Goal: Find specific page/section: Find specific page/section

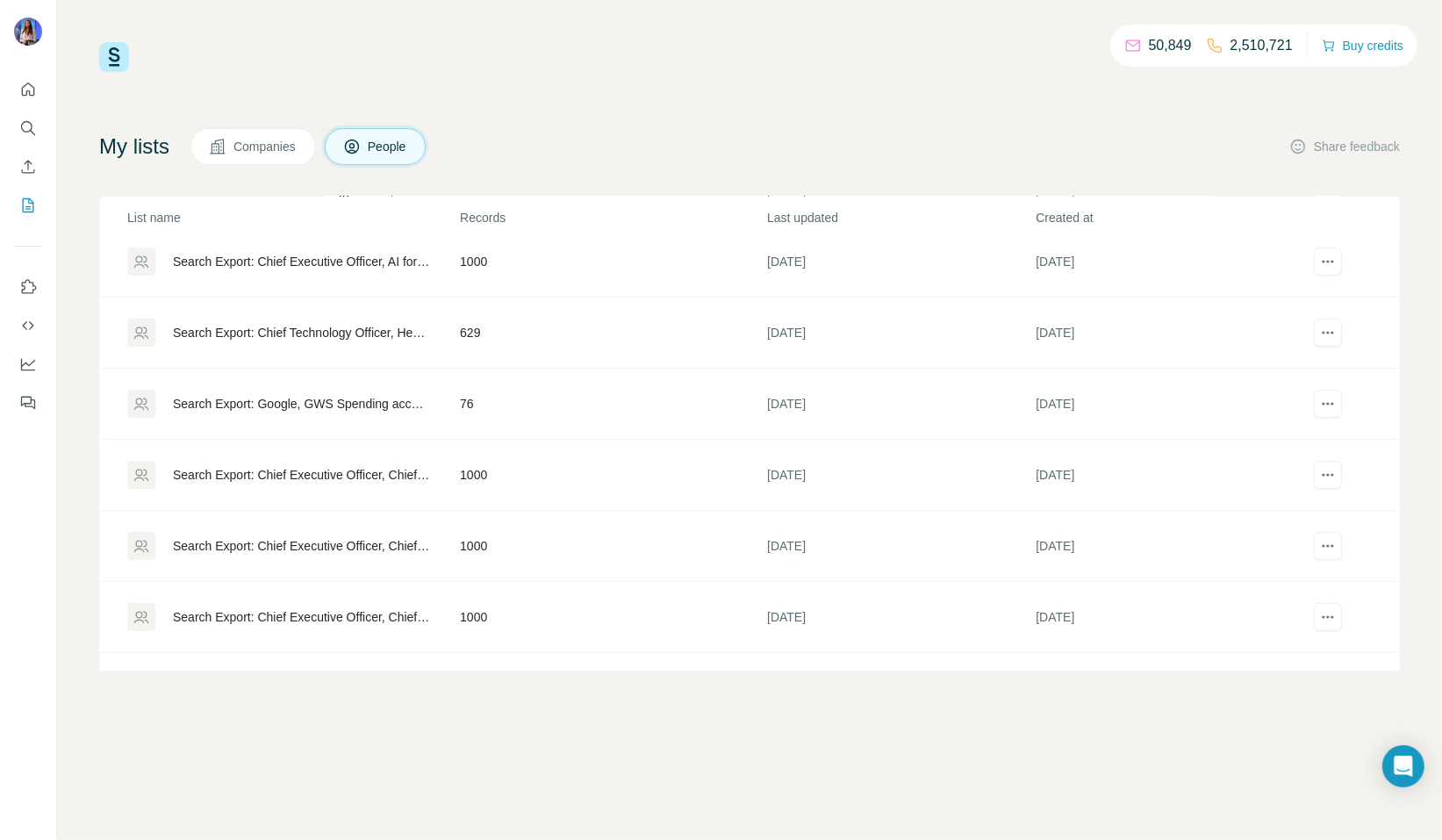
scroll to position [161, 0]
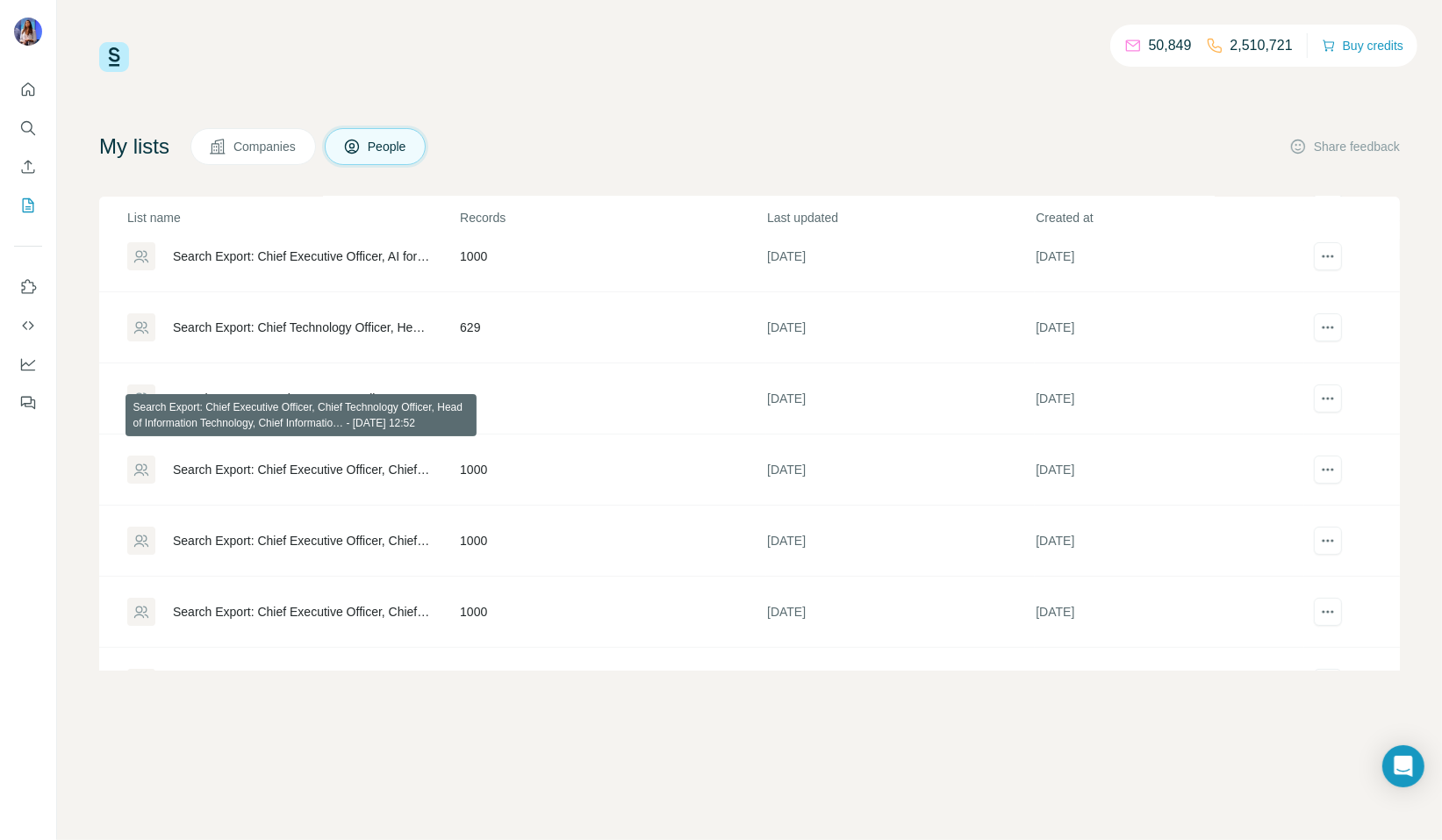
click at [291, 475] on div "Search Export: Chief Executive Officer, Chief Technology Officer, Head of Infor…" at bounding box center [302, 469] width 258 height 18
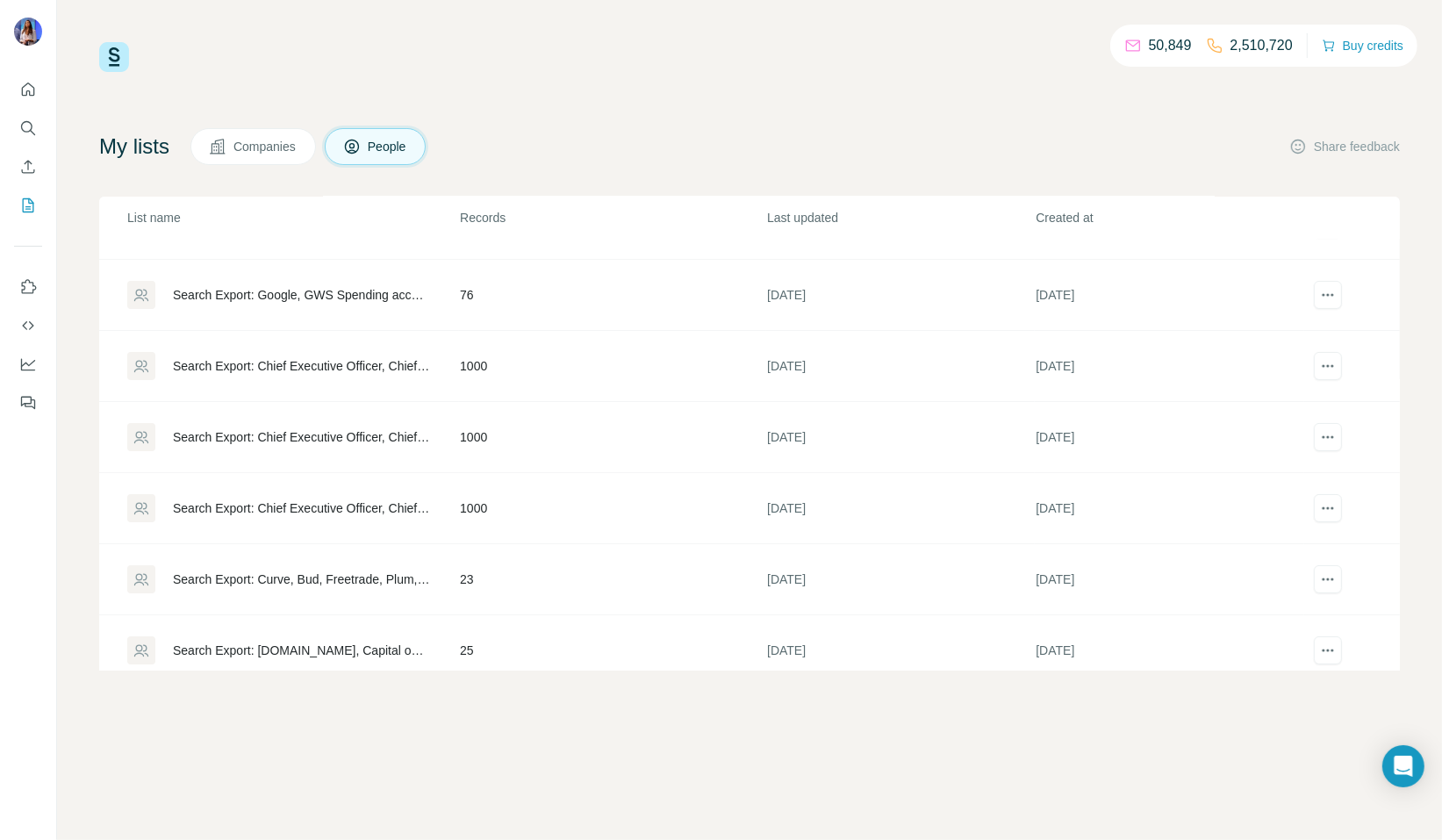
scroll to position [244, 0]
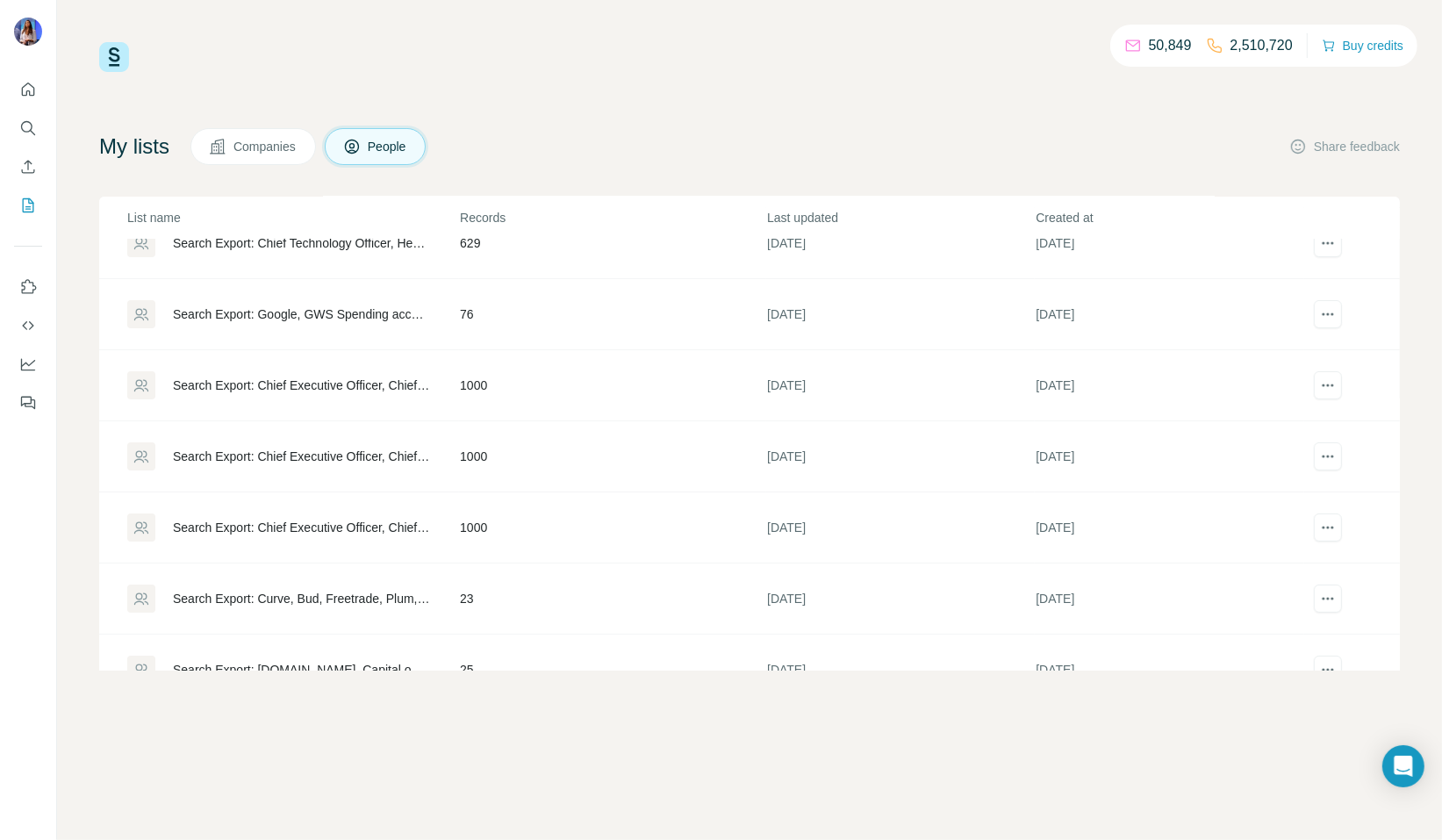
click at [243, 460] on div "Search Export: Chief Executive Officer, Chief Technology Officer, Head of Infor…" at bounding box center [302, 456] width 258 height 18
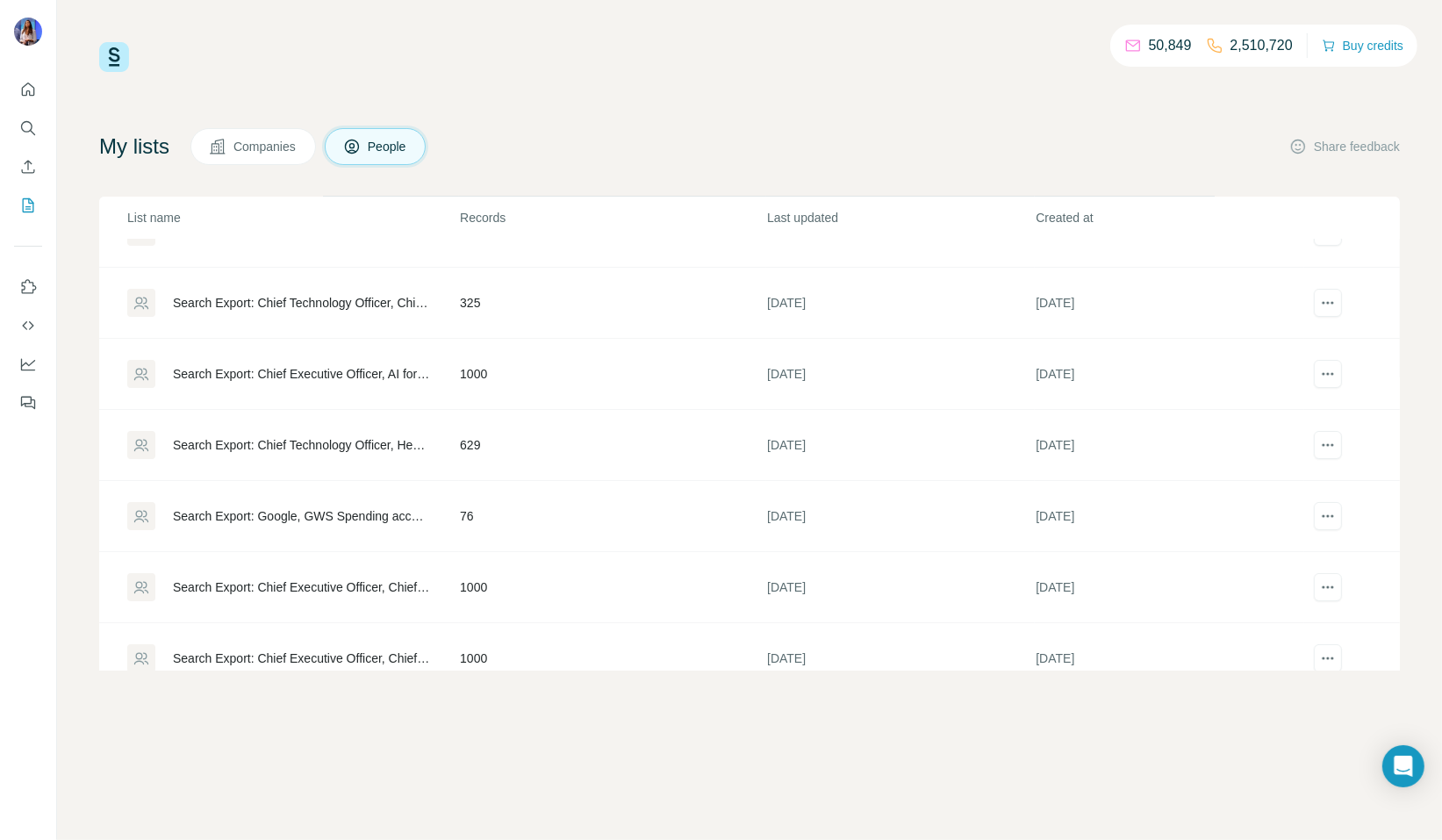
scroll to position [107, 0]
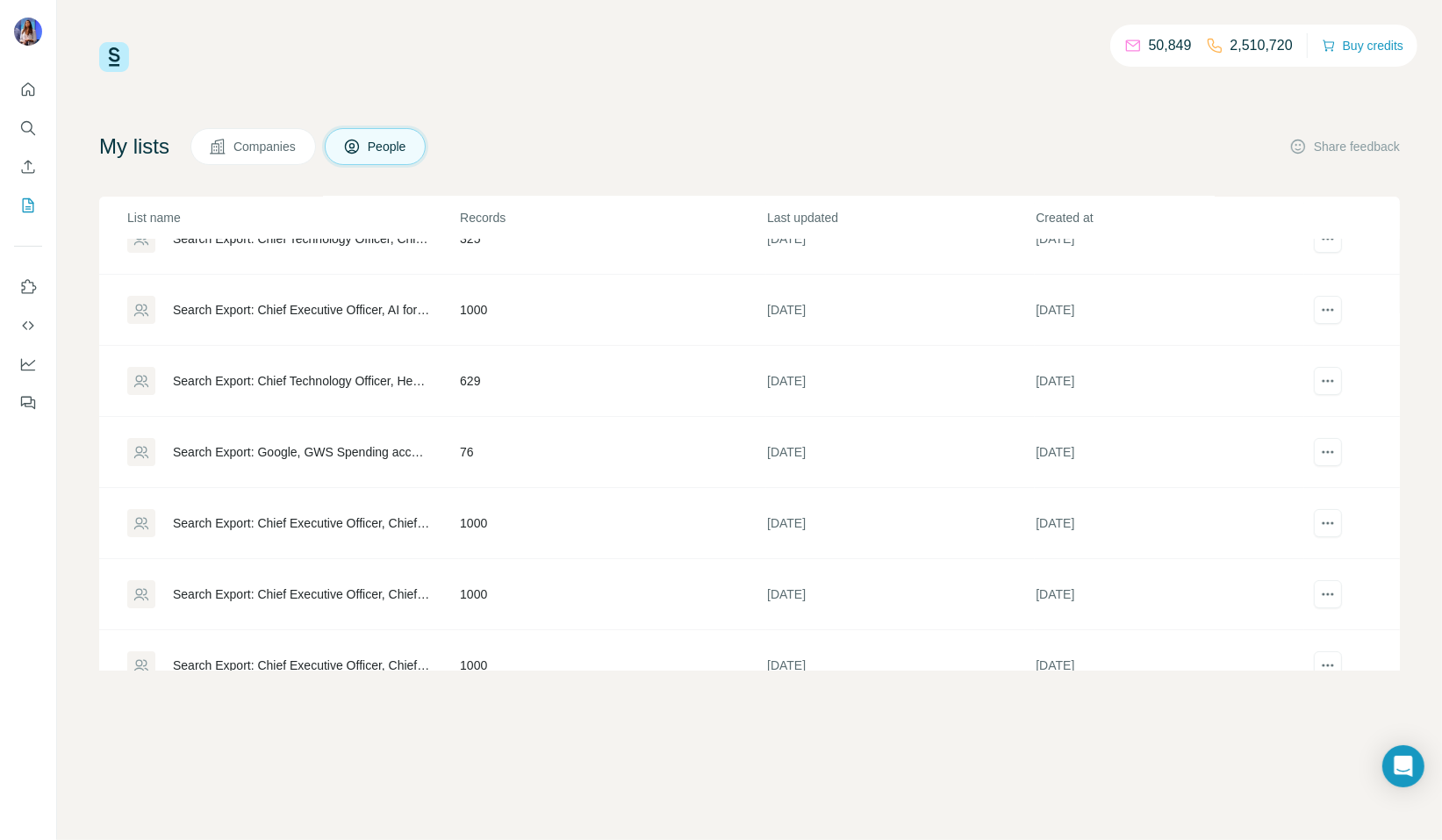
click at [287, 653] on div "Search Export: Chief Executive Officer, Chief Technology Officer, Head of Infor…" at bounding box center [292, 665] width 331 height 28
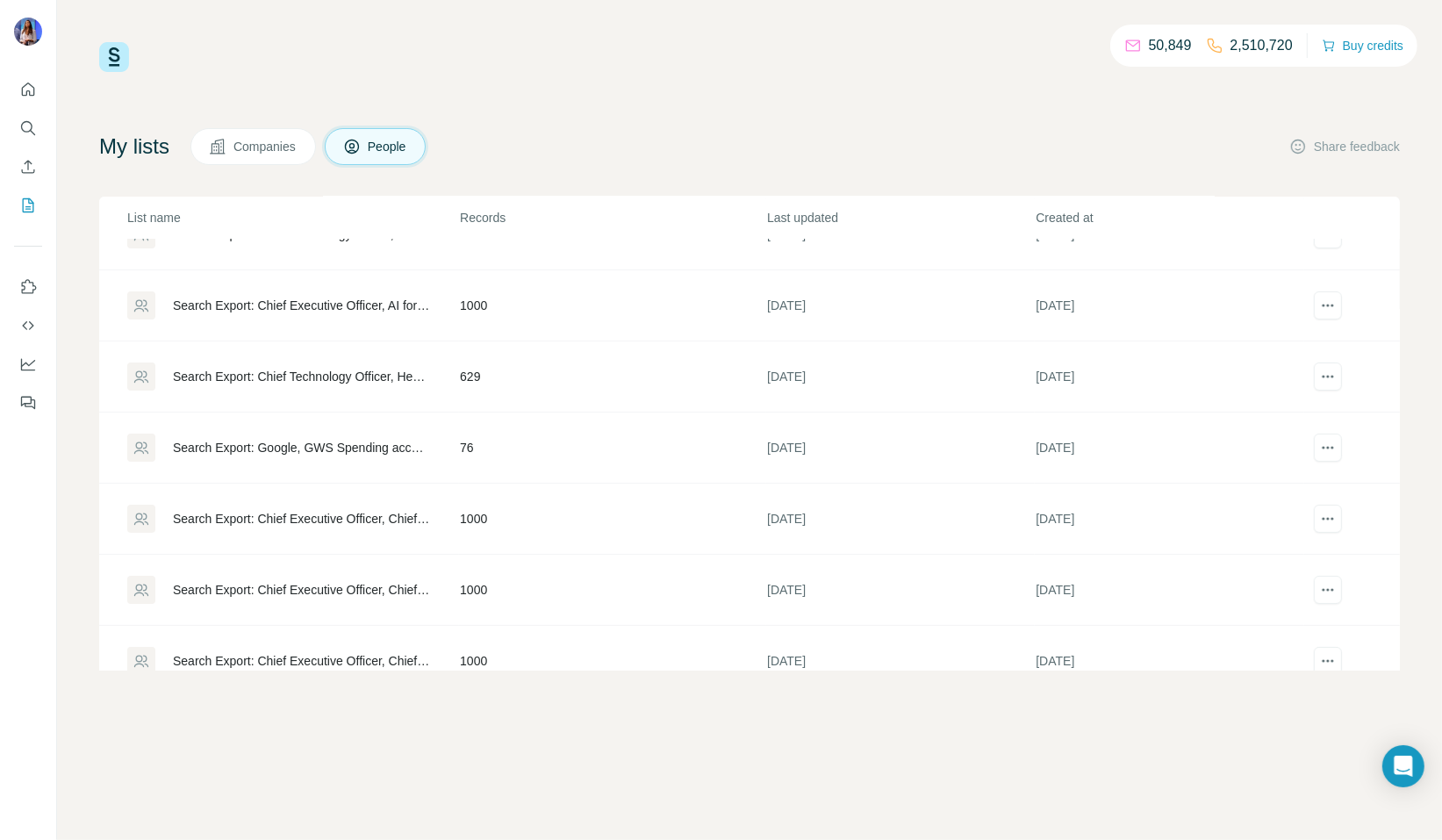
click at [300, 588] on div "Search Export: Chief Executive Officer, Chief Technology Officer, Head of Infor…" at bounding box center [302, 589] width 258 height 18
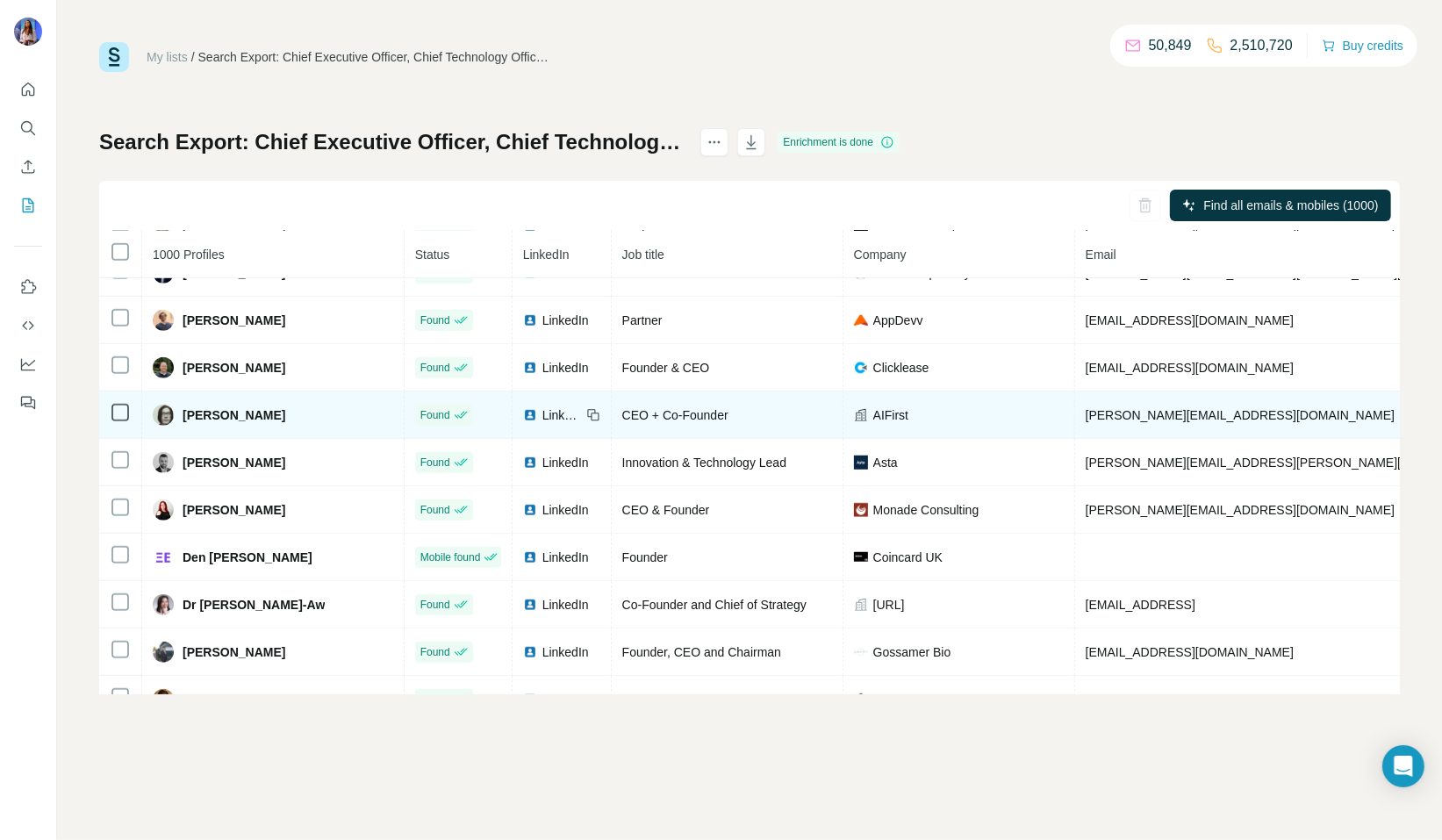
scroll to position [1172, 0]
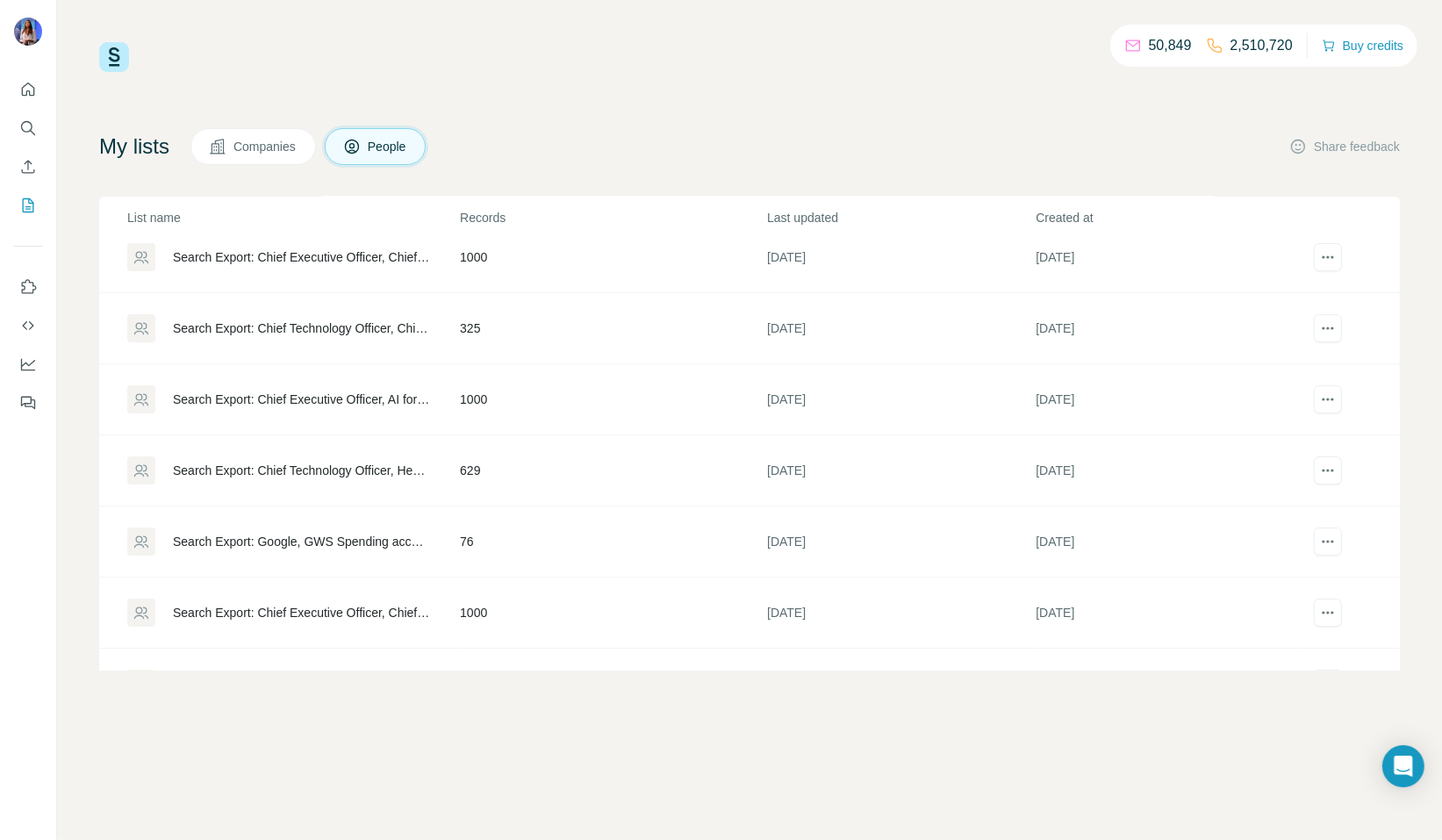
scroll to position [84, 0]
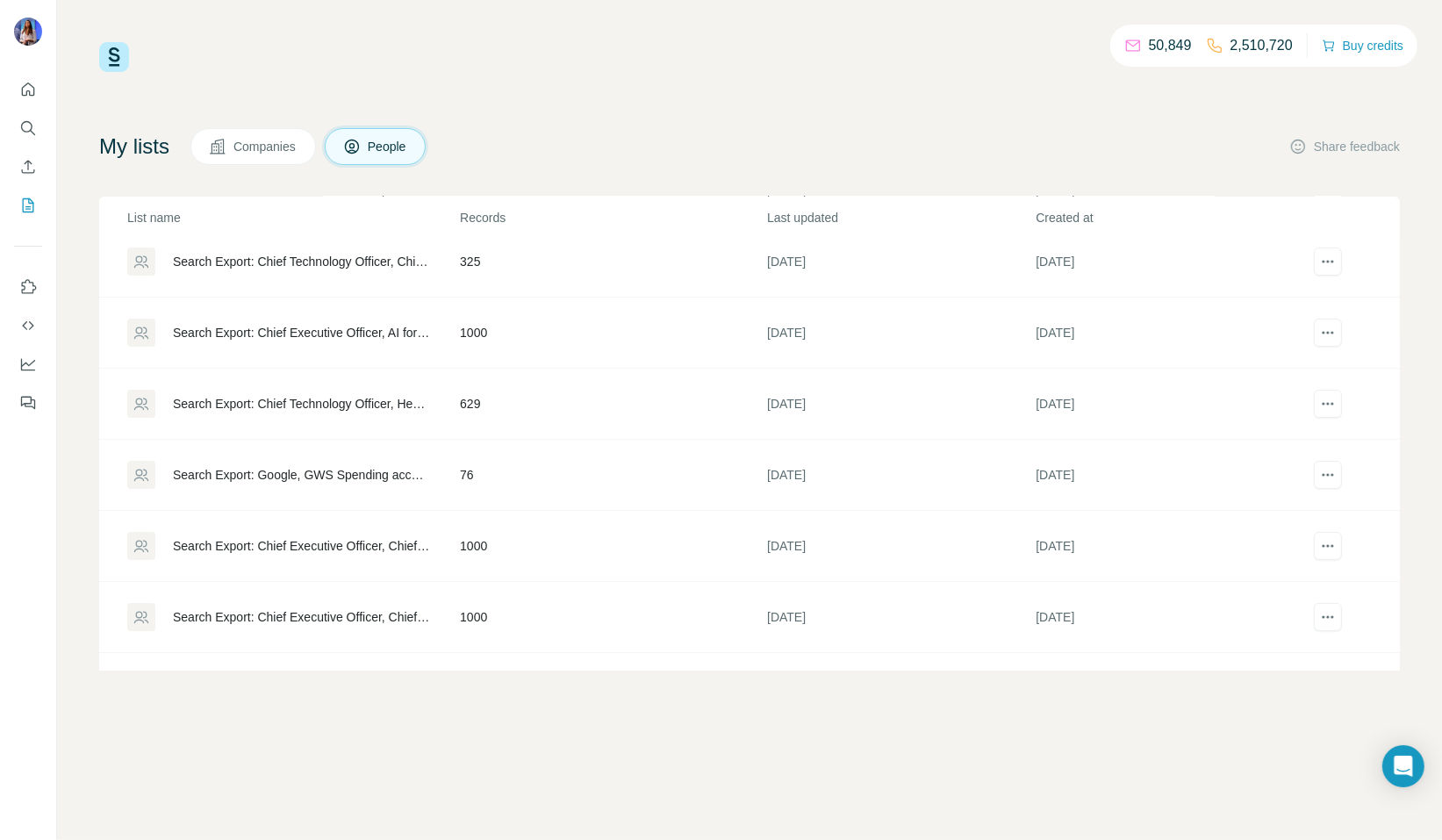
click at [235, 542] on div "Search Export: Chief Executive Officer, Chief Technology Officer, Head of Infor…" at bounding box center [302, 546] width 258 height 18
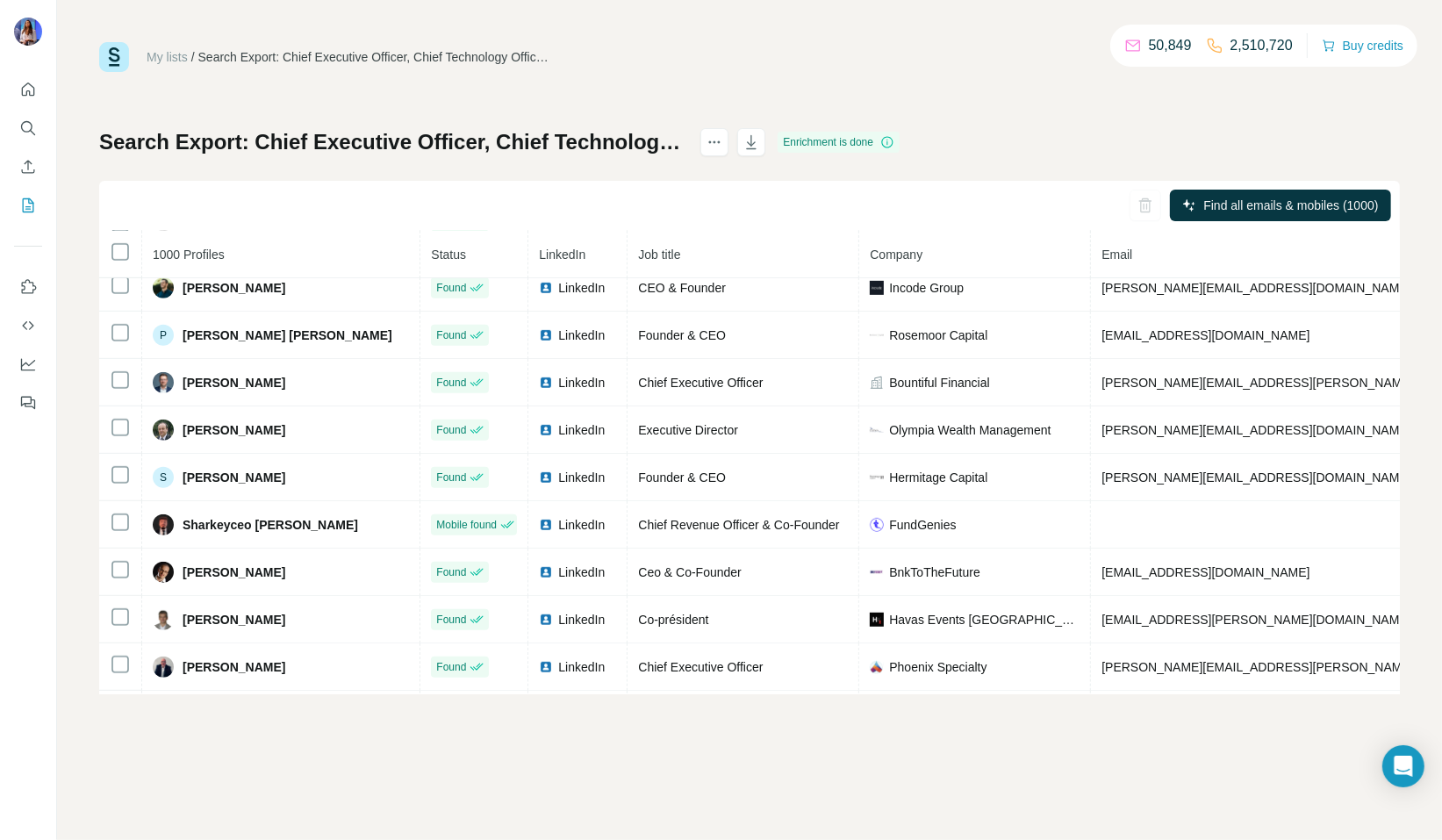
scroll to position [862, 0]
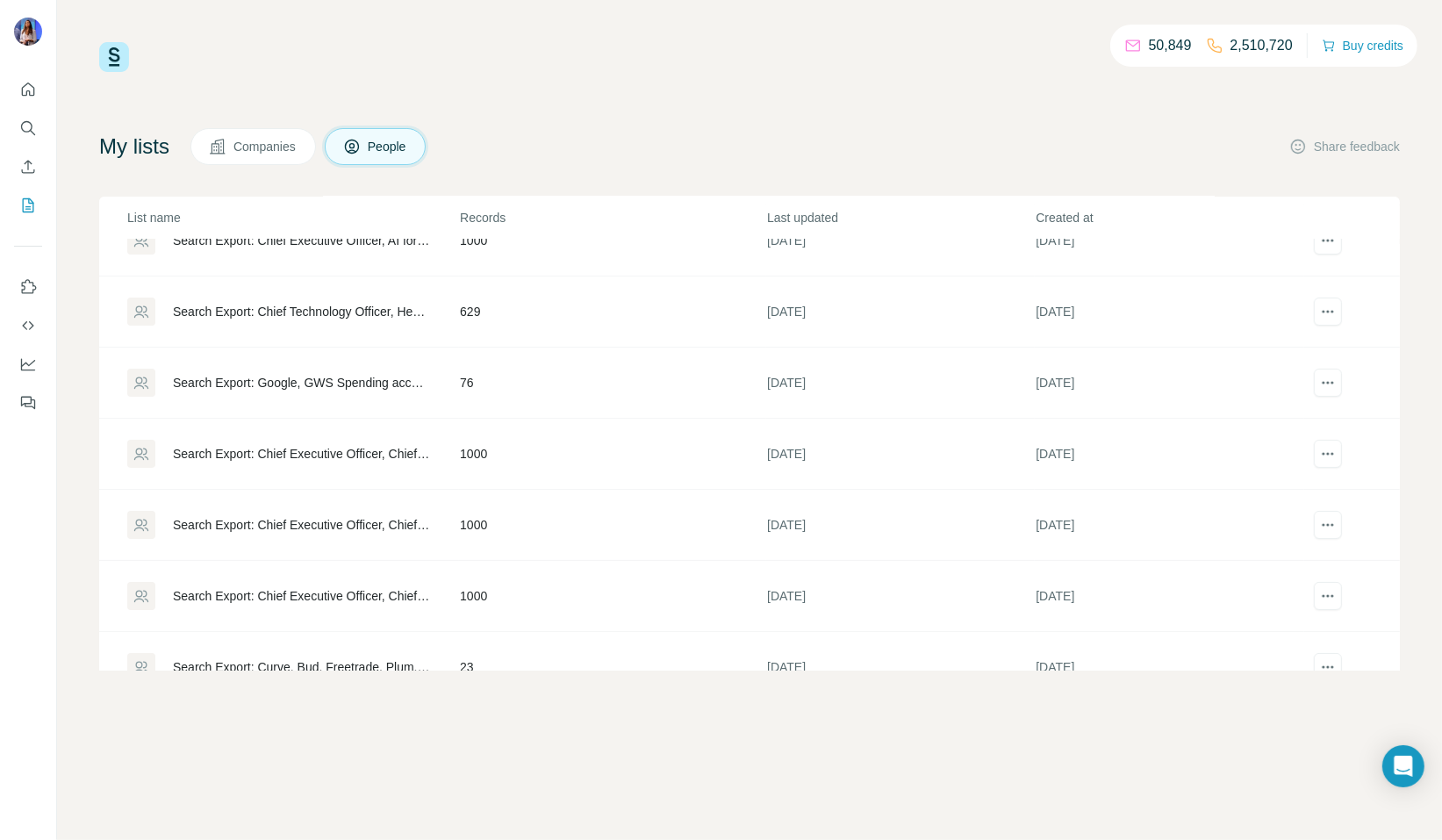
scroll to position [205, 0]
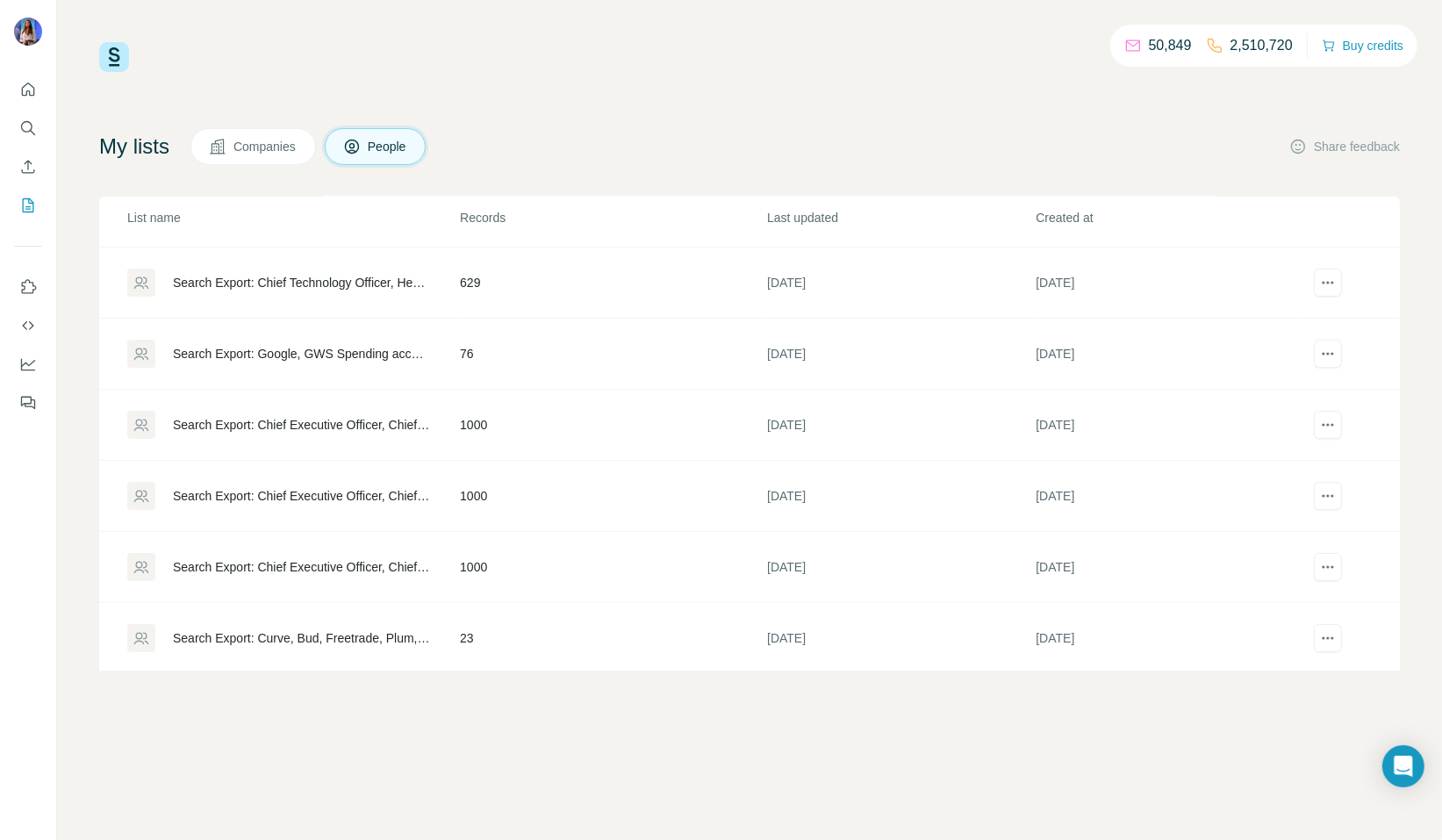
click at [313, 495] on div "Search Export: Chief Executive Officer, Chief Technology Officer, Head of Infor…" at bounding box center [302, 495] width 258 height 18
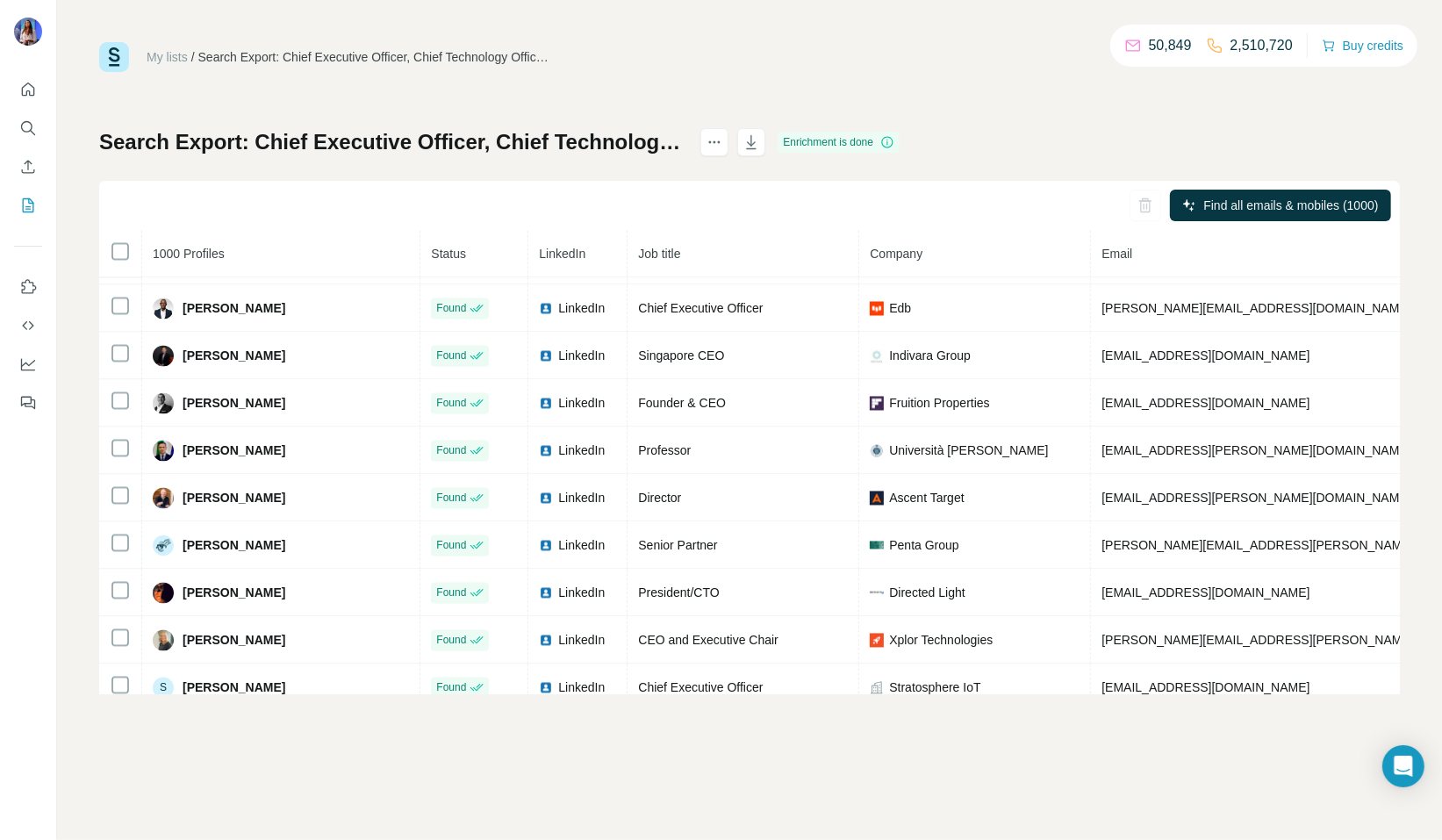
scroll to position [3123, 0]
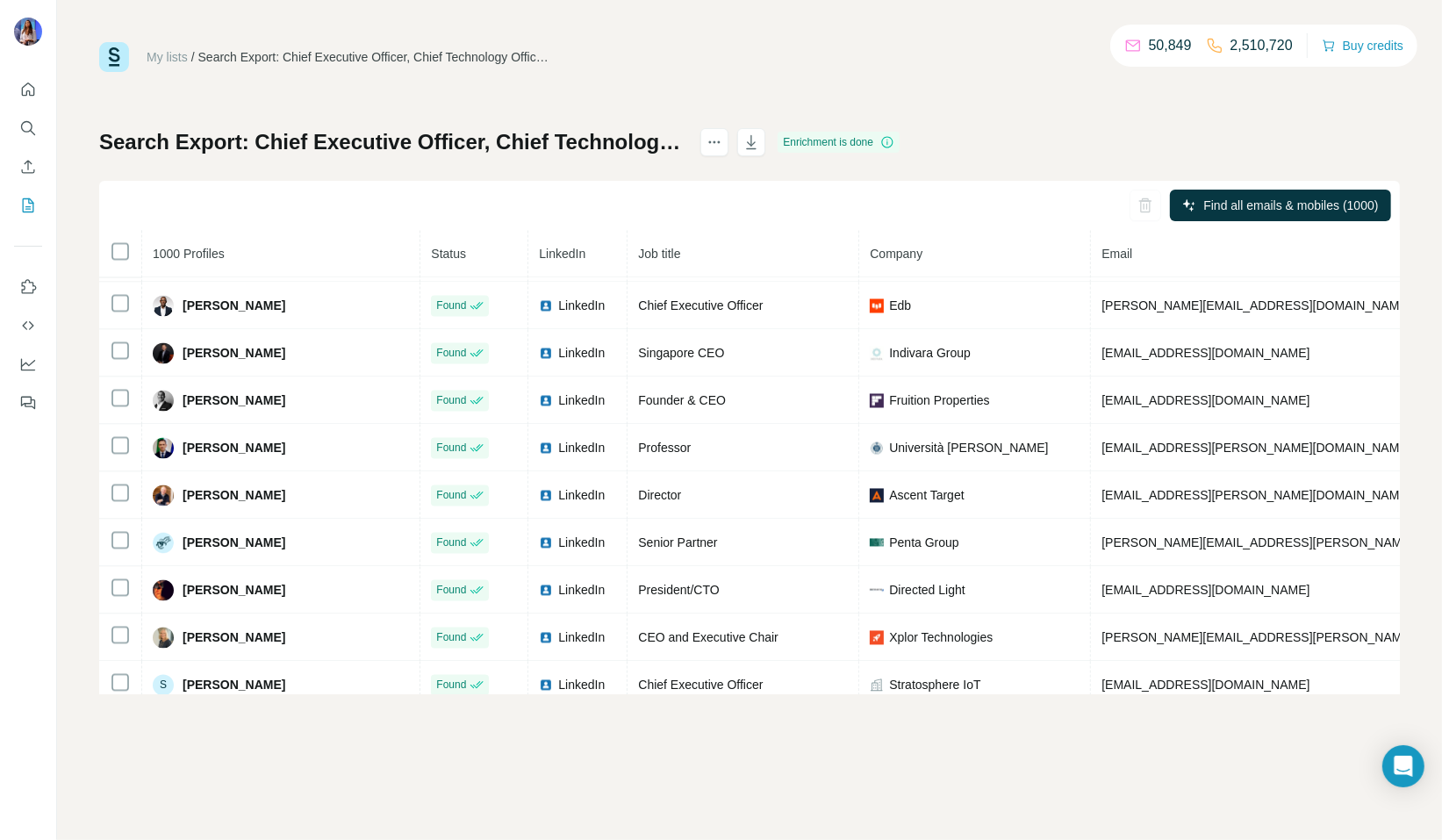
drag, startPoint x: 881, startPoint y: 783, endPoint x: 893, endPoint y: 784, distance: 12.0
click at [883, 784] on div "My lists / Search Export: Chief Executive Officer, Chief Technology Officer, He…" at bounding box center [749, 420] width 1385 height 840
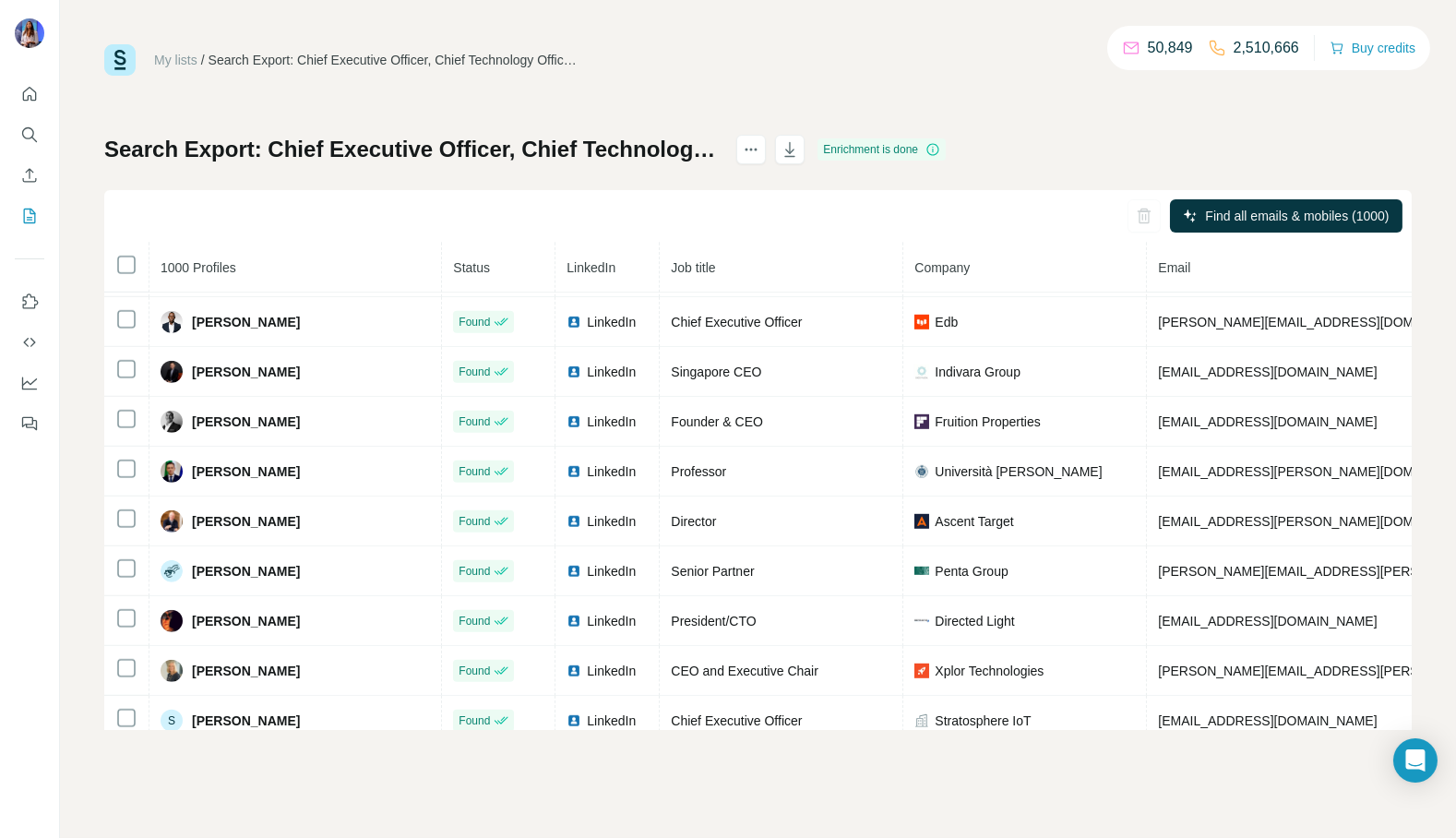
click at [1091, 805] on div "My lists / Search Export: Chief Executive Officer, Chief Technology Officer, He…" at bounding box center [758, 419] width 1396 height 838
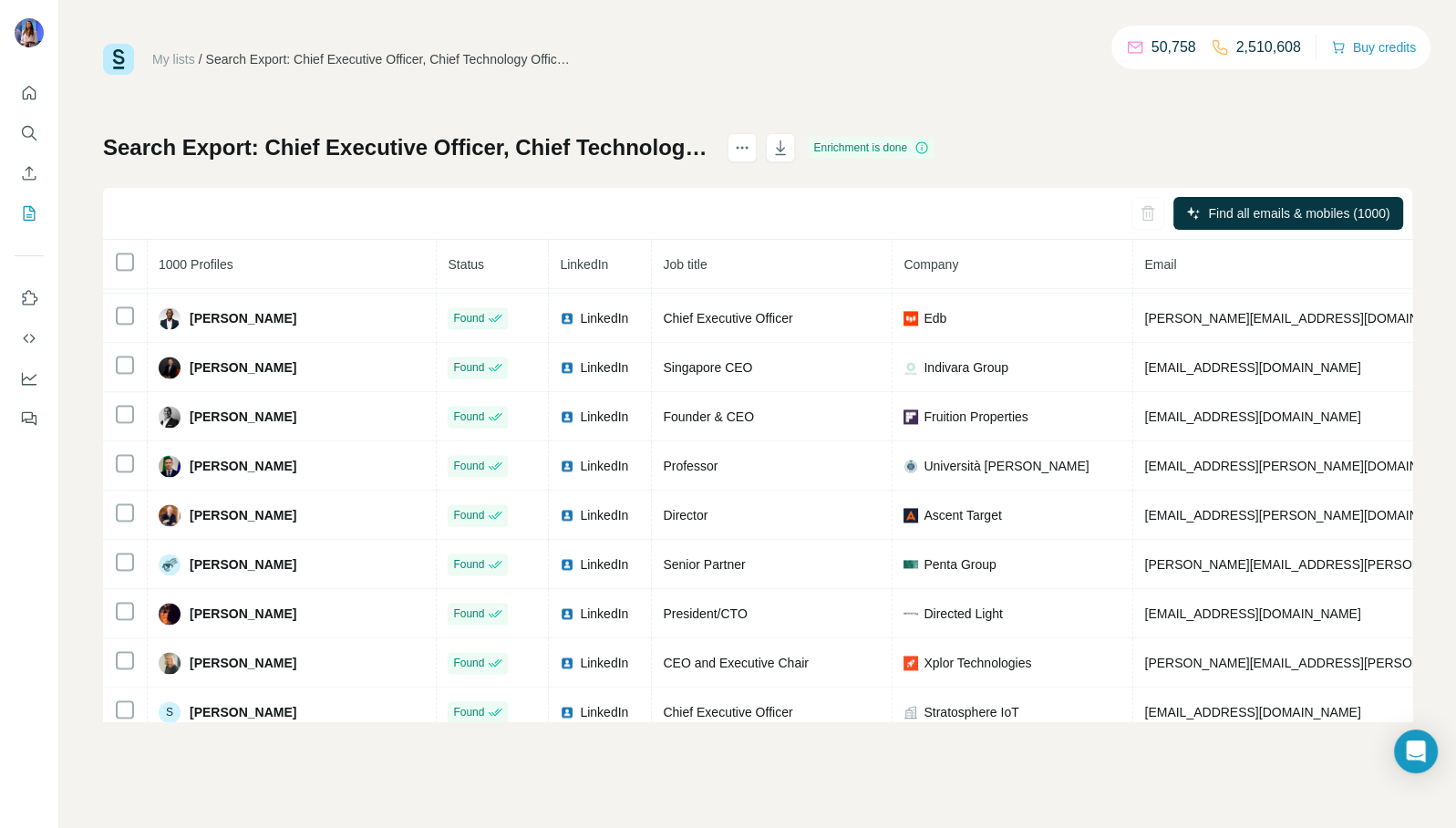
scroll to position [3211, 0]
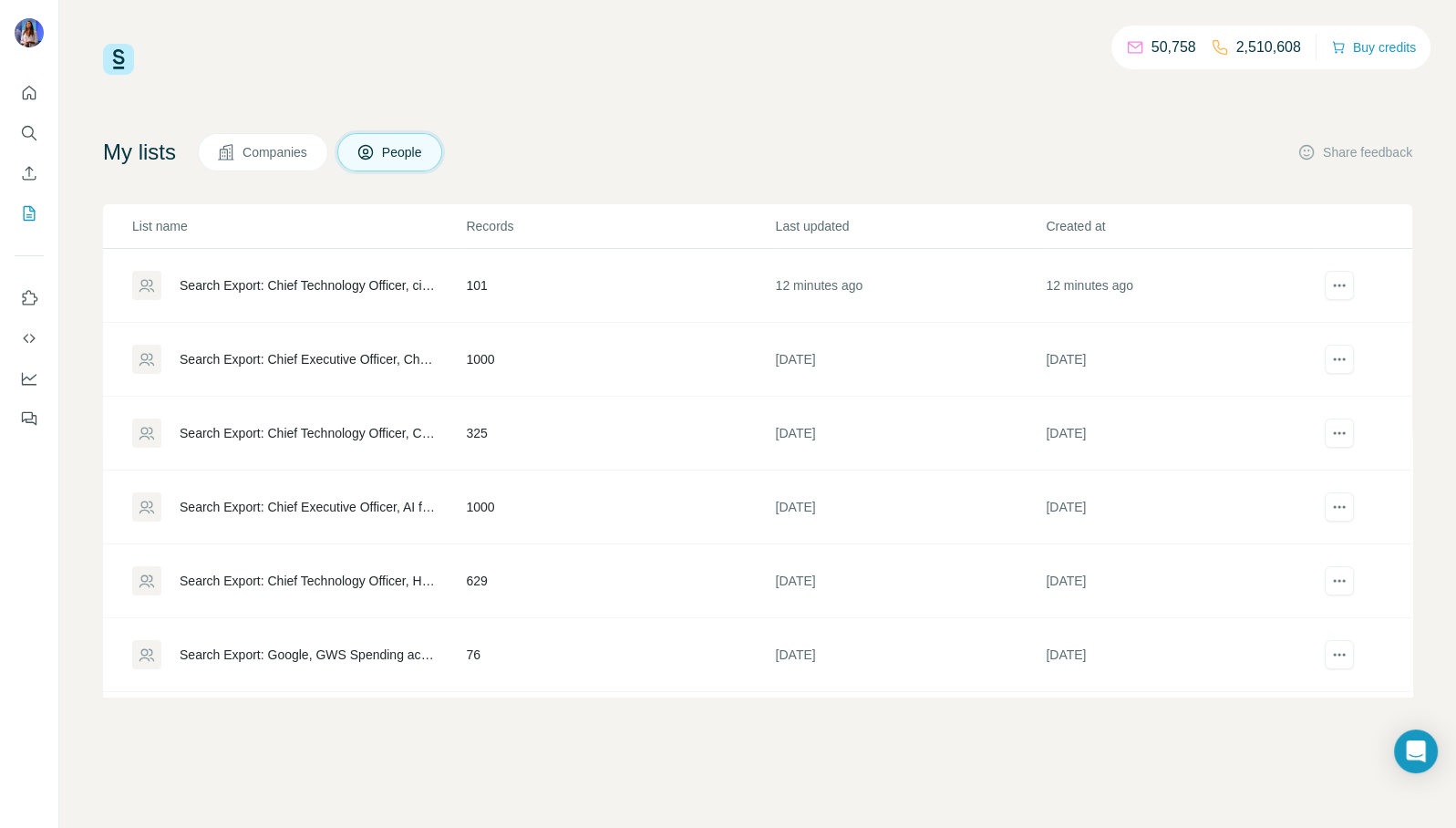
click at [293, 284] on div "Search Export: Chief Technology Officer, ciso, security, [PERSON_NAME]- Securit…" at bounding box center [307, 285] width 255 height 18
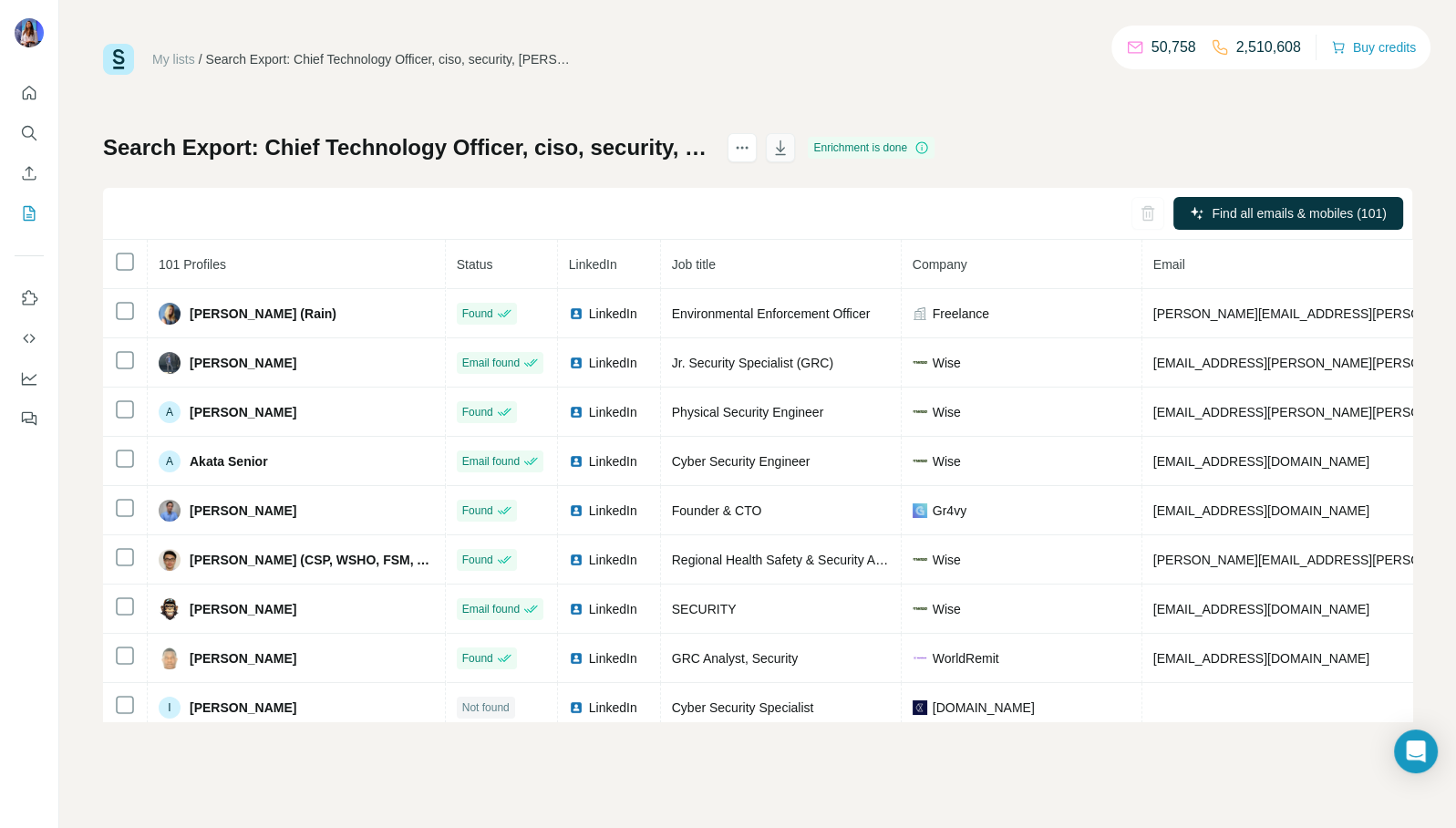
click at [786, 154] on icon "button" at bounding box center [781, 147] width 10 height 15
